Goal: Check status: Check status

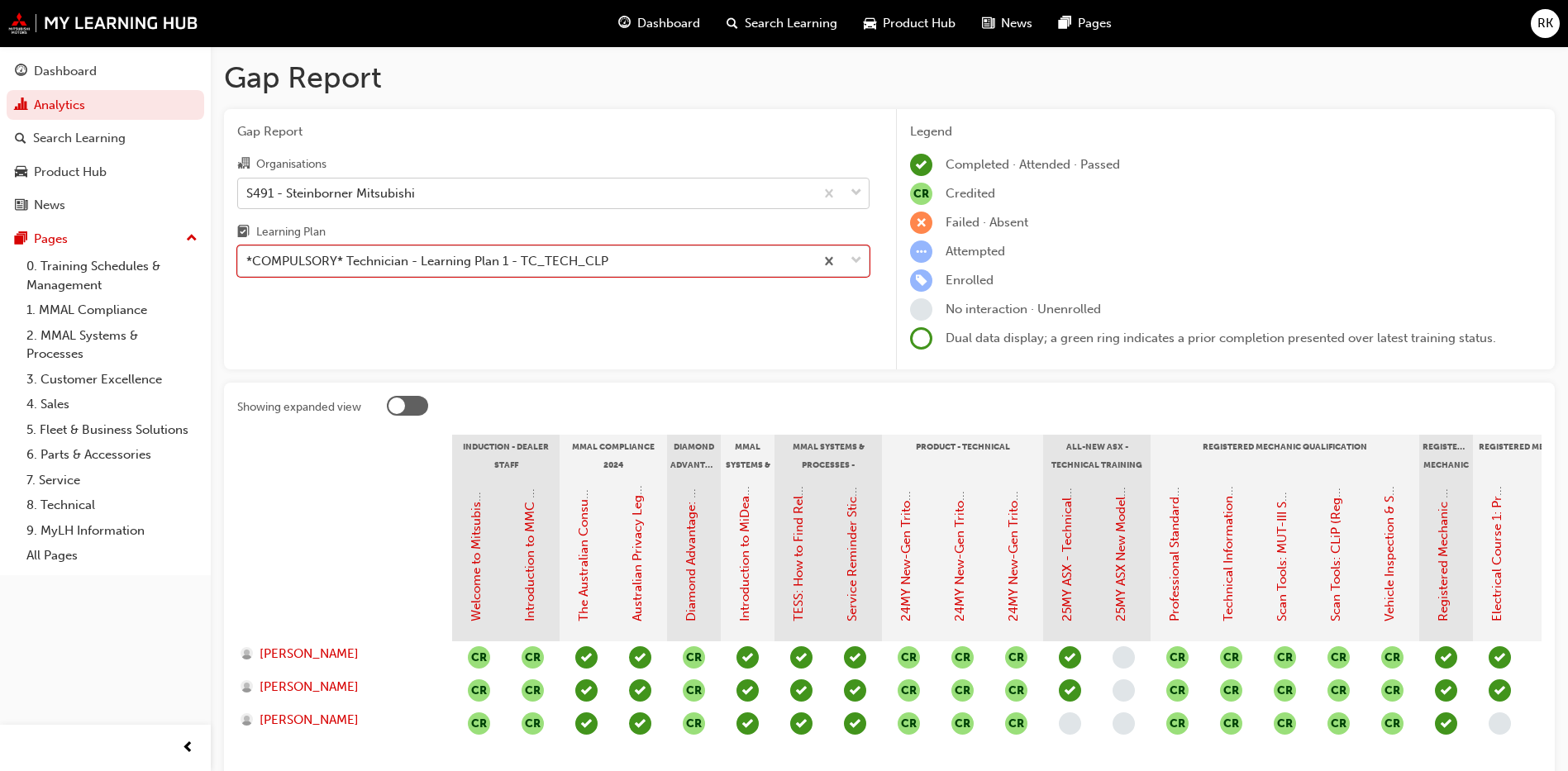
click at [522, 193] on div "S491 - Steinborner Mitsubishi" at bounding box center [526, 193] width 576 height 29
click at [248, 193] on input "Organisations S491 - Steinborner Mitsubishi" at bounding box center [247, 191] width 2 height 14
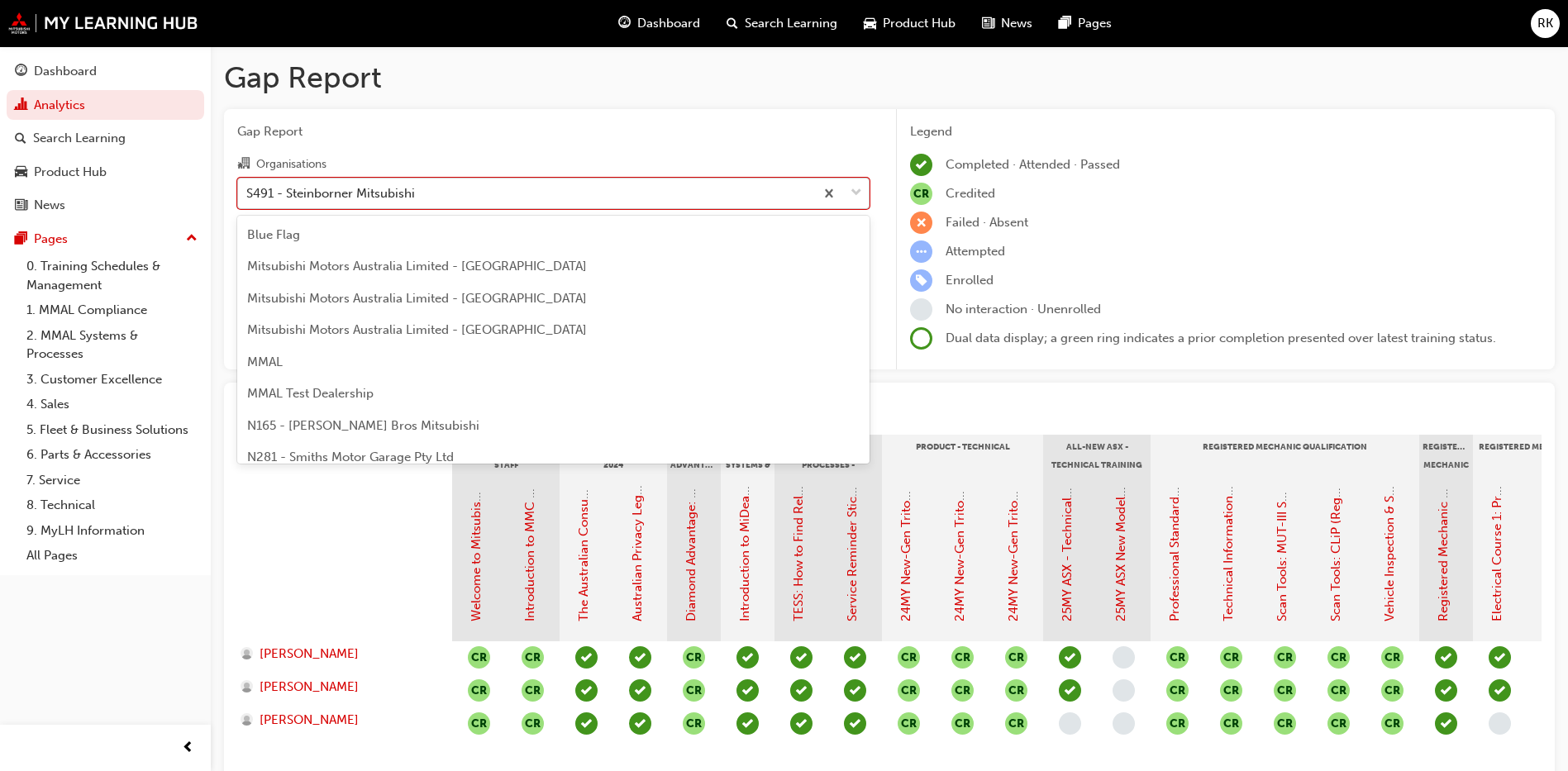
scroll to position [3776, 0]
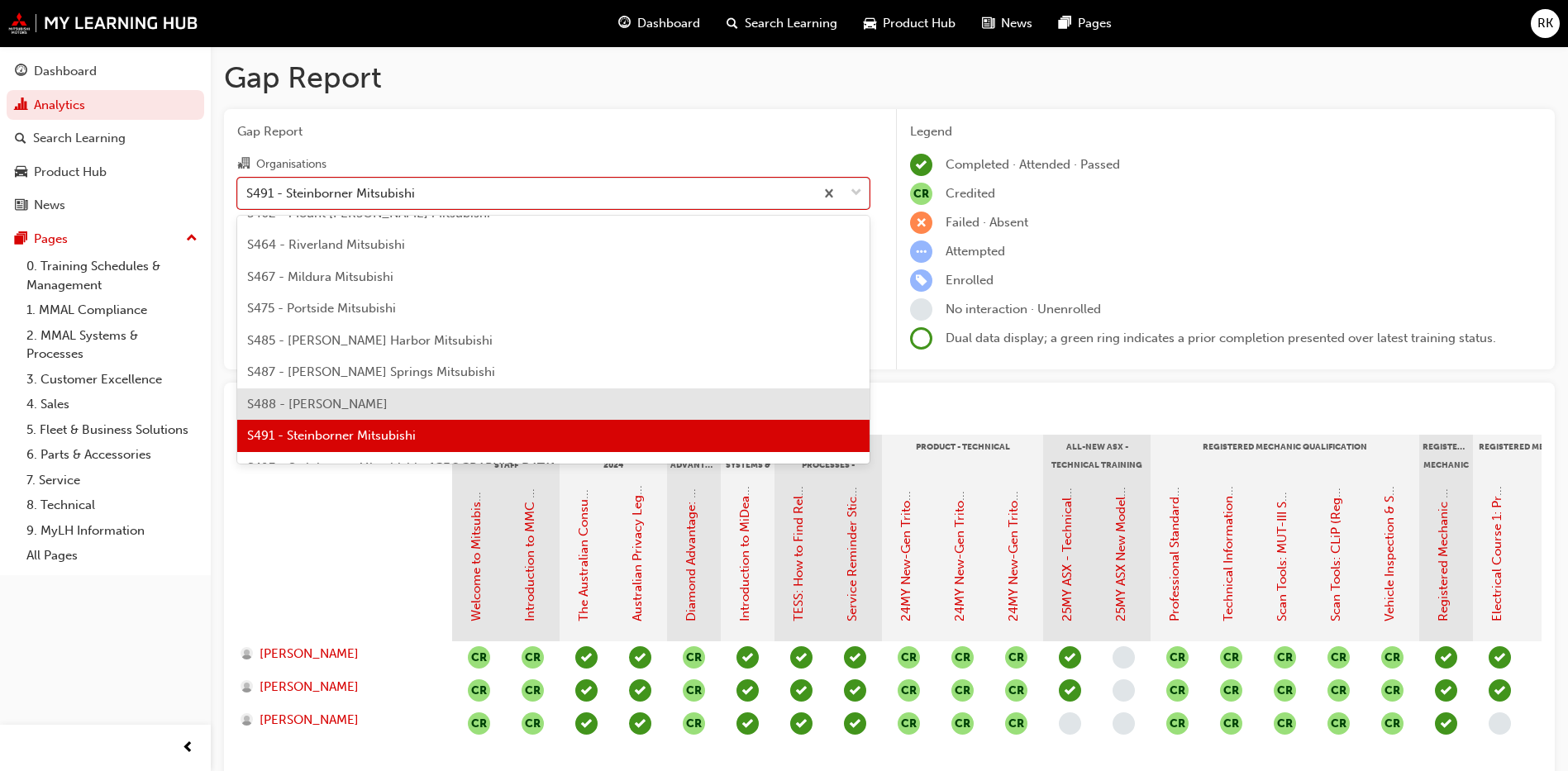
click at [344, 414] on div "S488 - [PERSON_NAME]" at bounding box center [553, 404] width 632 height 32
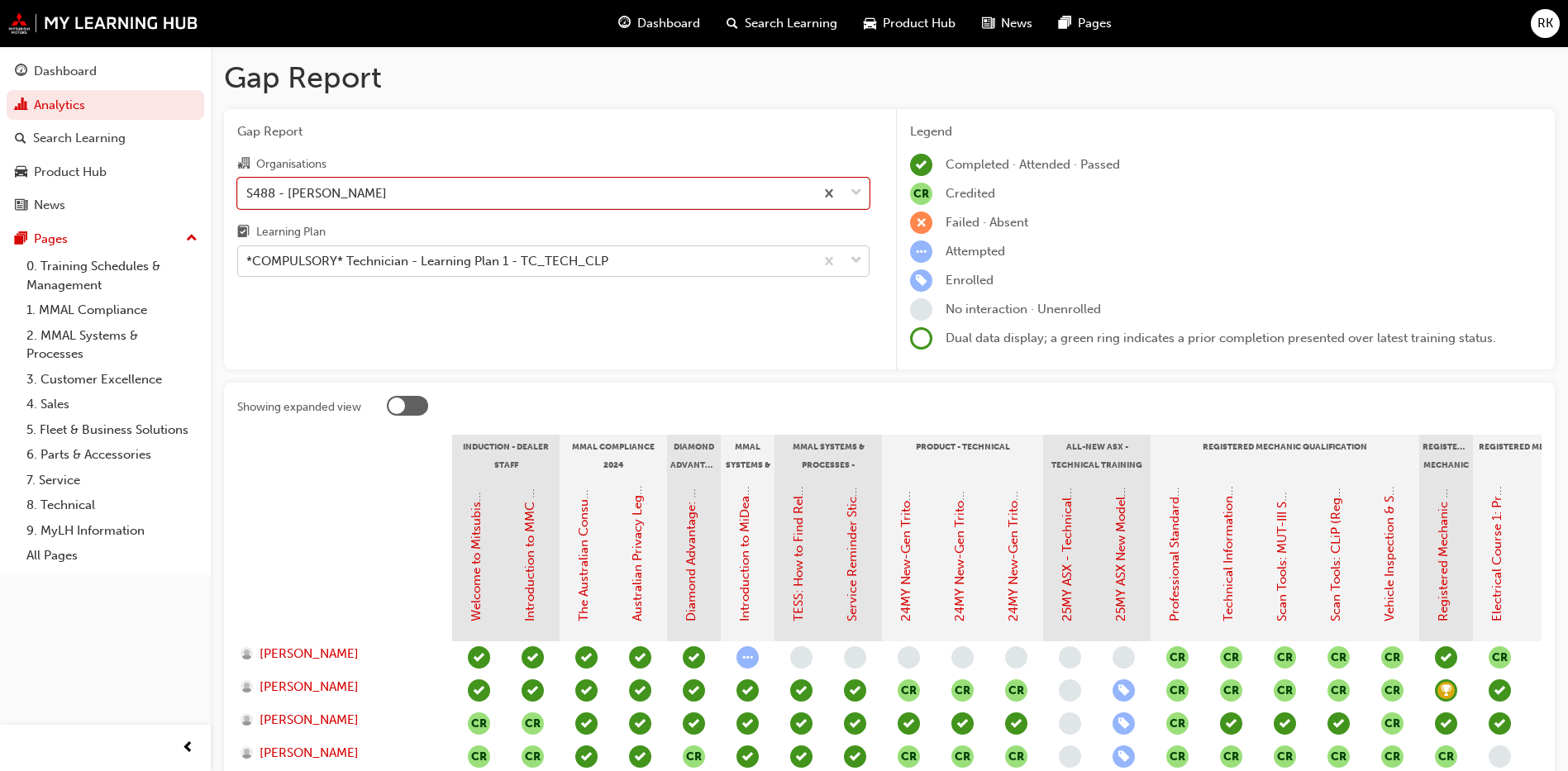
click at [852, 260] on span "down-icon" at bounding box center [857, 261] width 12 height 22
click at [248, 260] on input "Learning Plan *COMPULSORY* Technician - Learning Plan 1 - TC_TECH_CLP" at bounding box center [247, 260] width 2 height 14
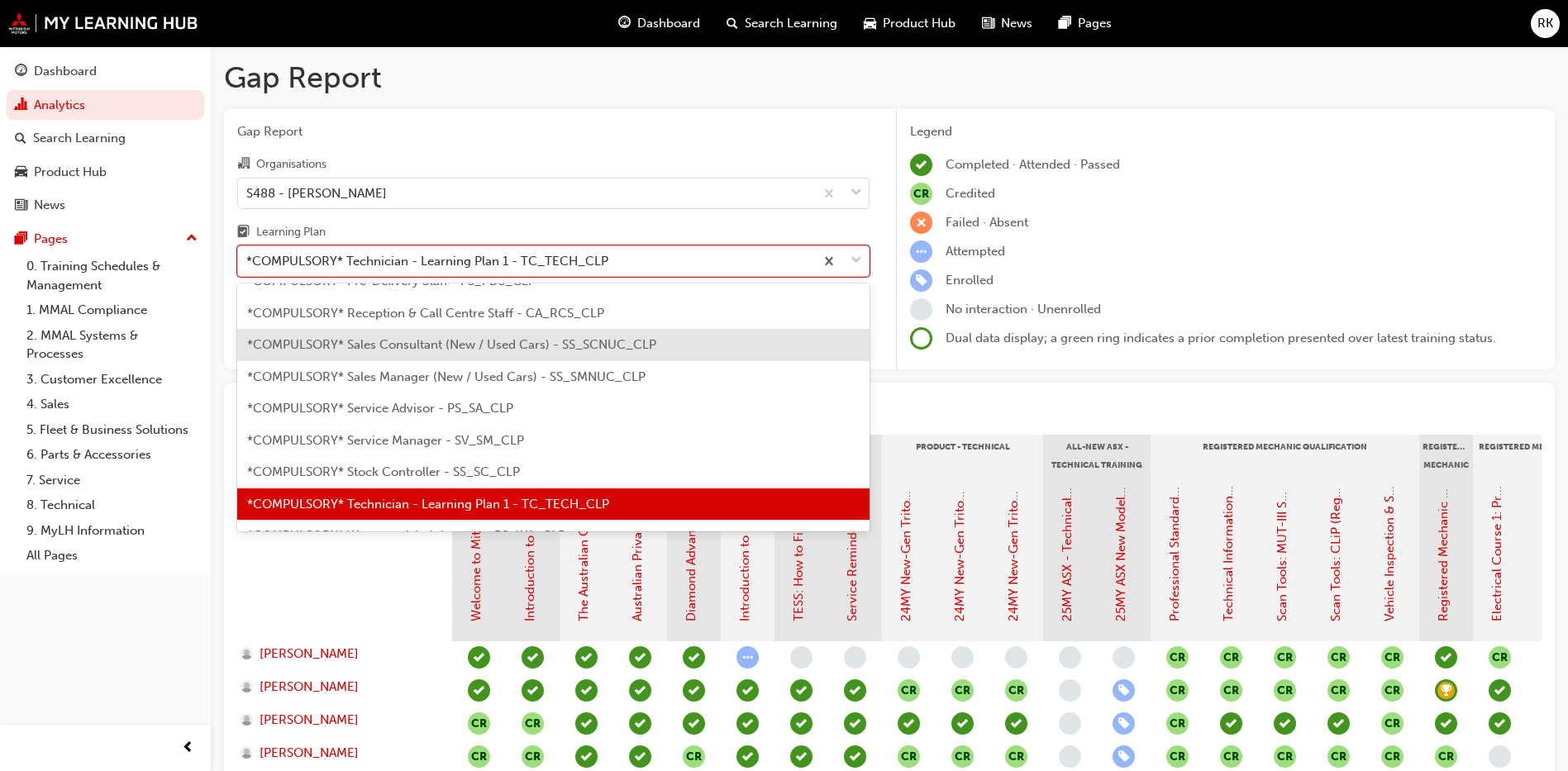
scroll to position [343, 0]
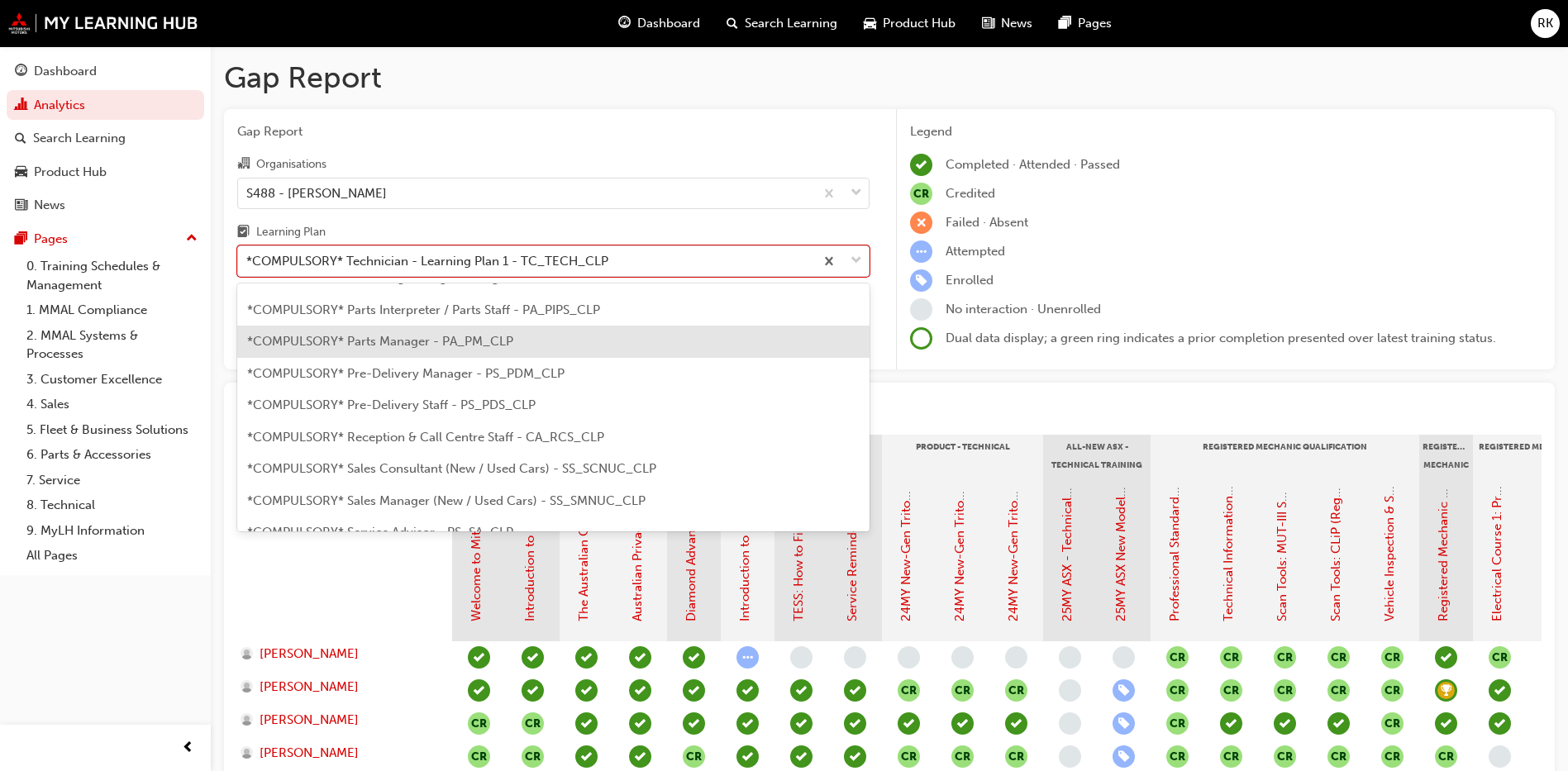
click at [407, 346] on span "*COMPULSORY* Parts Manager - PA_PM_CLP" at bounding box center [380, 342] width 266 height 15
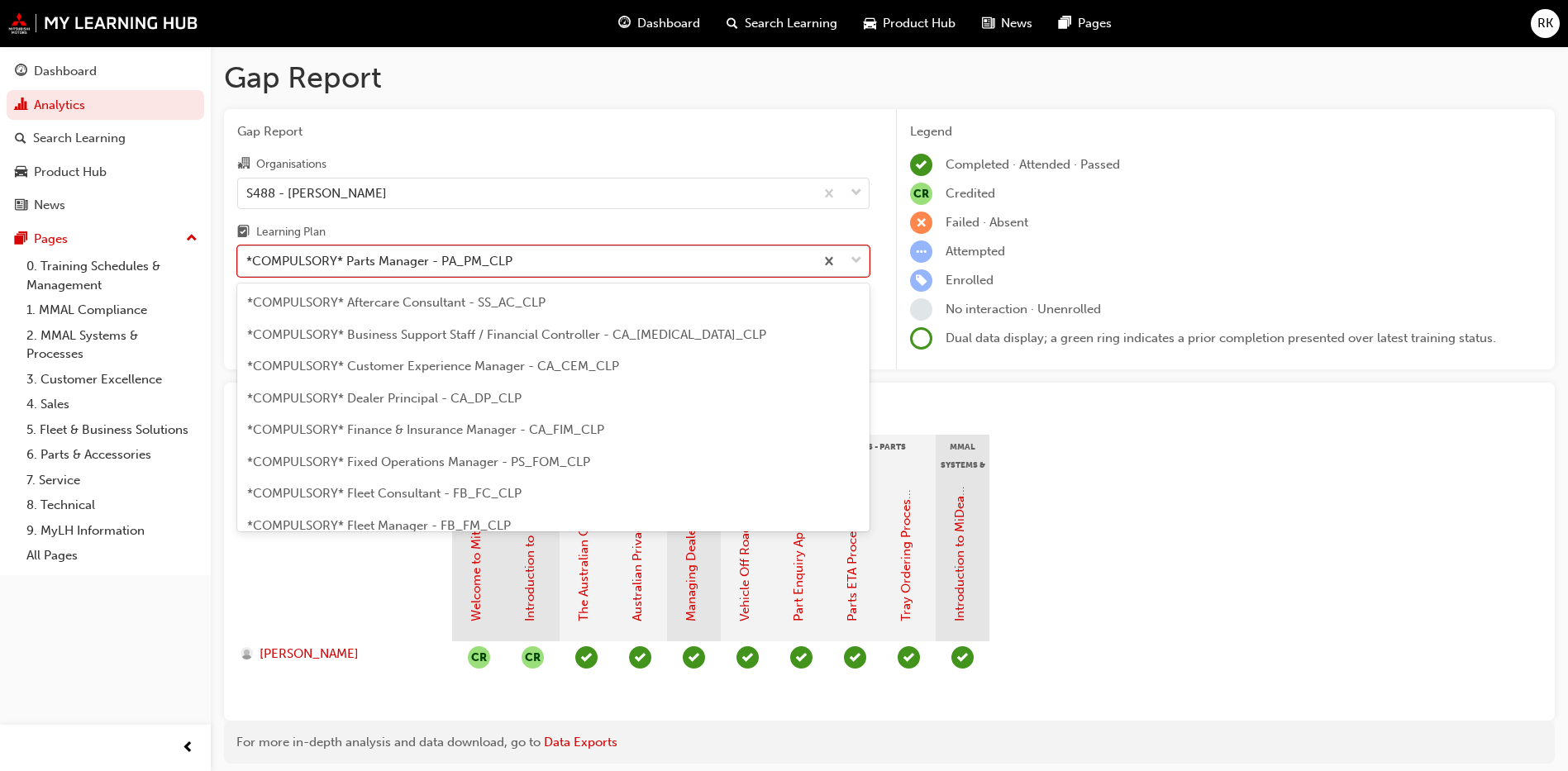
click at [859, 258] on span "down-icon" at bounding box center [857, 261] width 12 height 22
click at [248, 258] on input "Learning Plan option *COMPULSORY* Parts Manager - PA_PM_CLP, selected. option *…" at bounding box center [247, 260] width 2 height 14
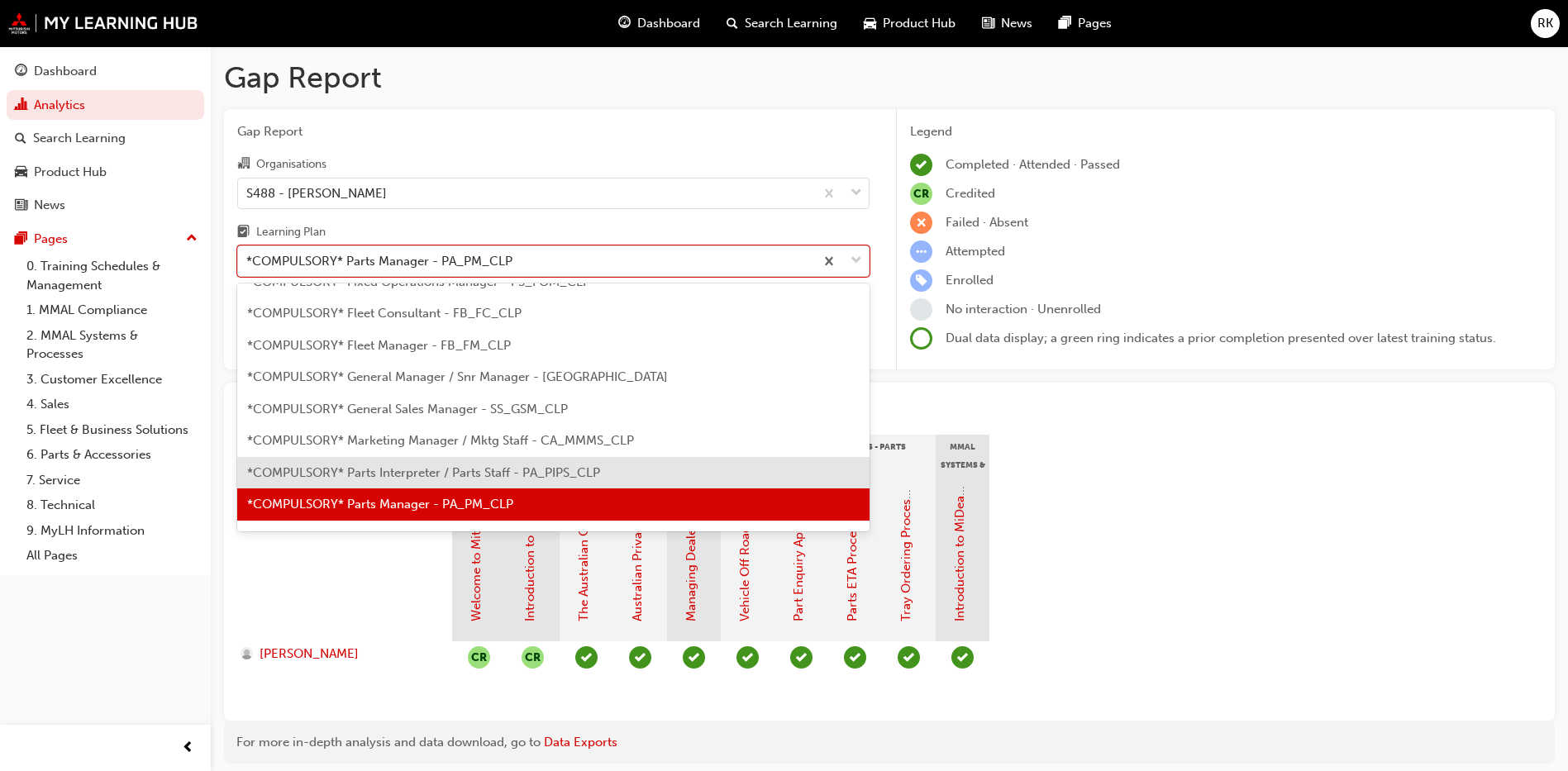
click at [400, 475] on span "*COMPULSORY* Parts Interpreter / Parts Staff - PA_PIPS_CLP" at bounding box center [423, 473] width 353 height 15
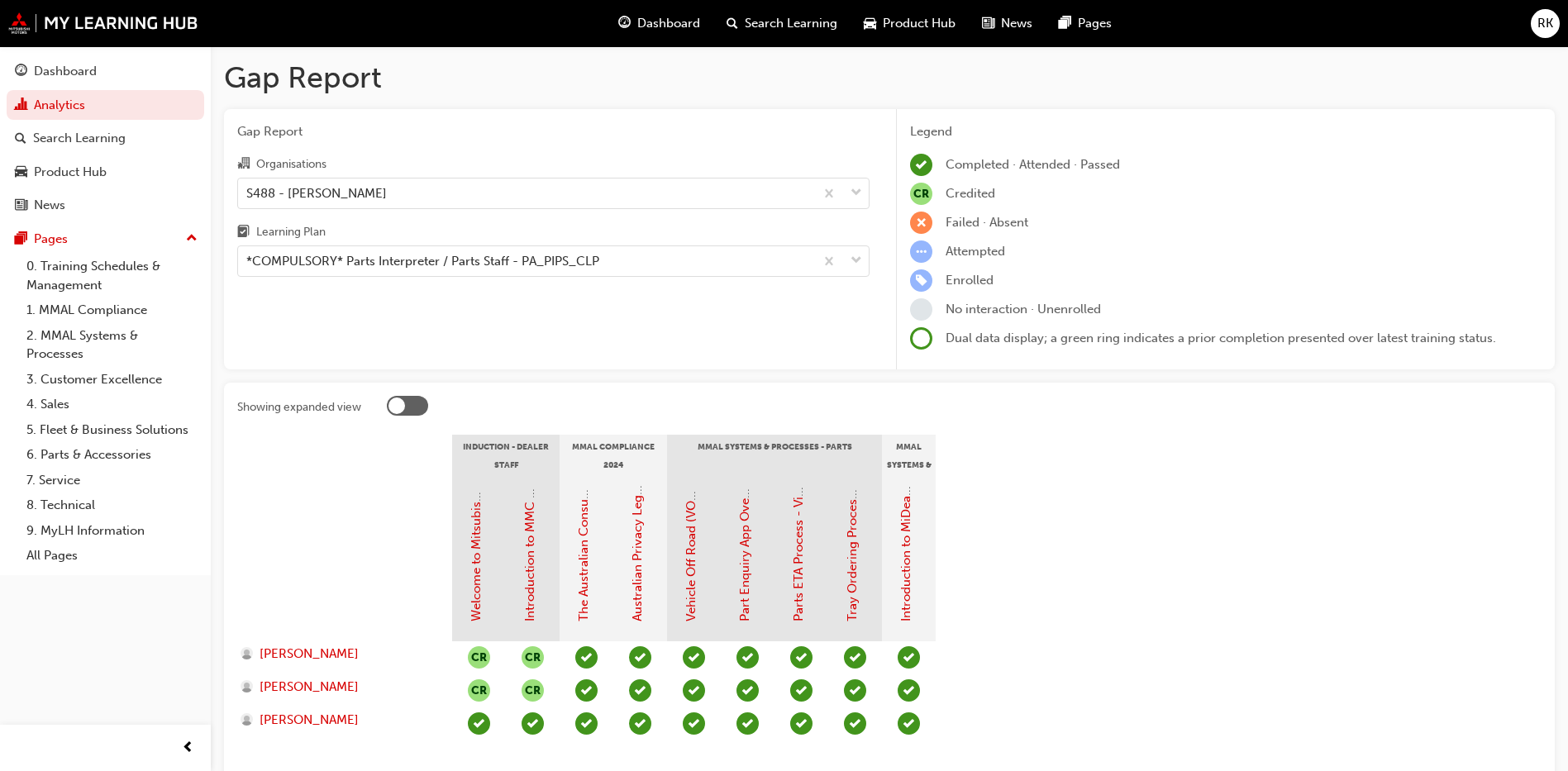
drag, startPoint x: 640, startPoint y: 736, endPoint x: 648, endPoint y: 737, distance: 8.1
click at [648, 737] on div at bounding box center [640, 723] width 54 height 33
